Goal: Task Accomplishment & Management: Complete application form

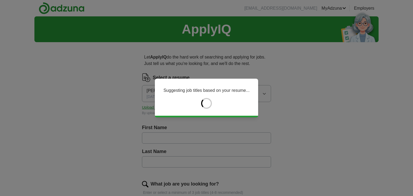
type input "*****"
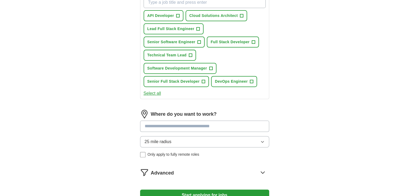
scroll to position [215, 0]
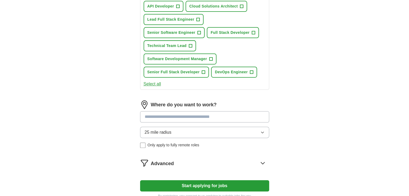
click at [168, 118] on input at bounding box center [204, 116] width 129 height 11
click at [146, 142] on div "25 mile radius Only apply to fully remote roles" at bounding box center [204, 137] width 129 height 21
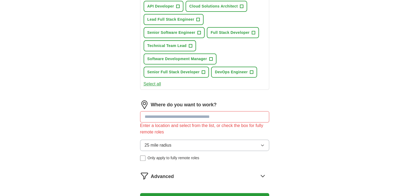
click at [164, 118] on input at bounding box center [204, 116] width 129 height 11
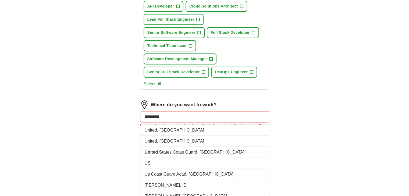
click at [166, 114] on input "*********" at bounding box center [204, 116] width 129 height 11
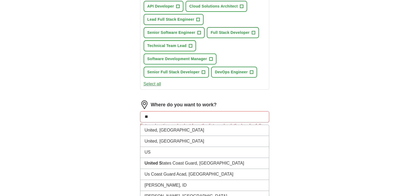
type input "*"
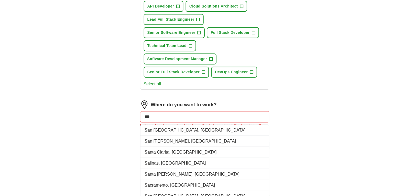
type input "***"
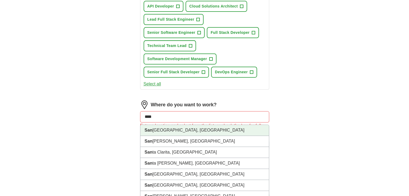
click at [173, 132] on li "[GEOGRAPHIC_DATA], [GEOGRAPHIC_DATA]" at bounding box center [204, 130] width 128 height 11
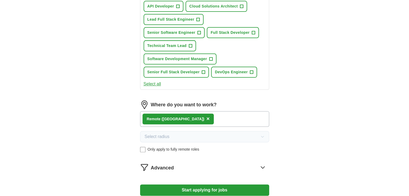
click at [185, 186] on button "Start applying for jobs" at bounding box center [204, 190] width 129 height 11
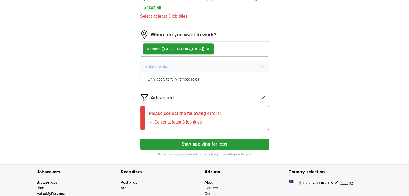
scroll to position [312, 0]
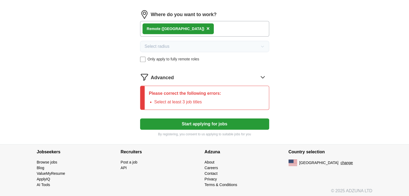
click at [186, 91] on p "Please correct the following errors:" at bounding box center [185, 93] width 72 height 6
click at [195, 99] on li "Select at least 3 job titles" at bounding box center [187, 102] width 67 height 6
click at [187, 99] on li "Select at least 3 job titles" at bounding box center [187, 102] width 67 height 6
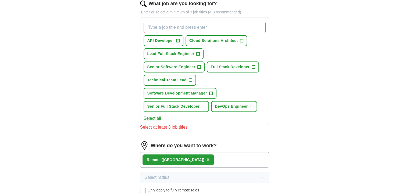
scroll to position [177, 0]
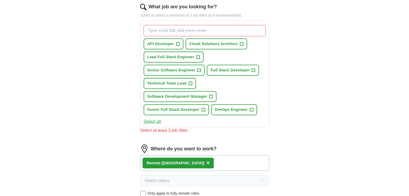
click at [166, 127] on div "Select at least 3 job titles" at bounding box center [204, 130] width 129 height 6
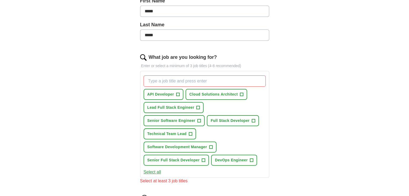
scroll to position [124, 0]
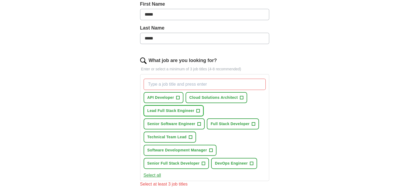
click at [163, 108] on span "Lead Full Stack Engineer" at bounding box center [170, 111] width 47 height 6
click at [180, 121] on span "Senior Software Engineer" at bounding box center [171, 124] width 48 height 6
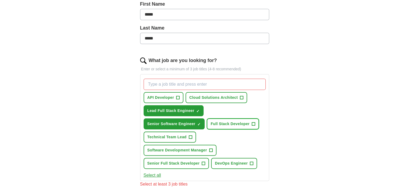
click at [218, 123] on span "Full Stack Developer" at bounding box center [229, 124] width 39 height 6
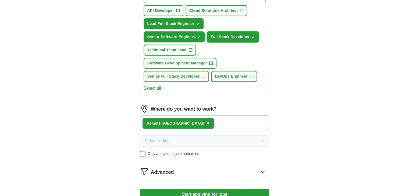
scroll to position [281, 0]
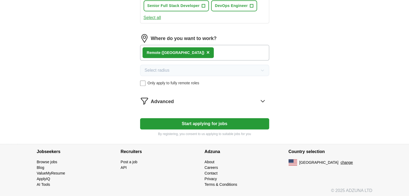
click at [175, 123] on button "Start applying for jobs" at bounding box center [204, 123] width 129 height 11
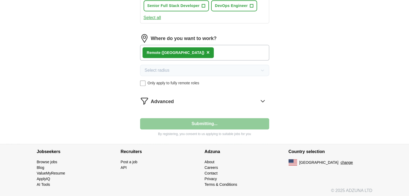
select select "**"
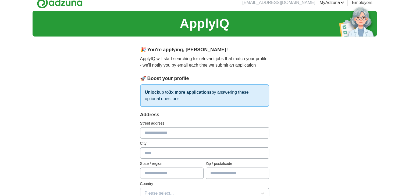
scroll to position [0, 0]
